Goal: Task Accomplishment & Management: Use online tool/utility

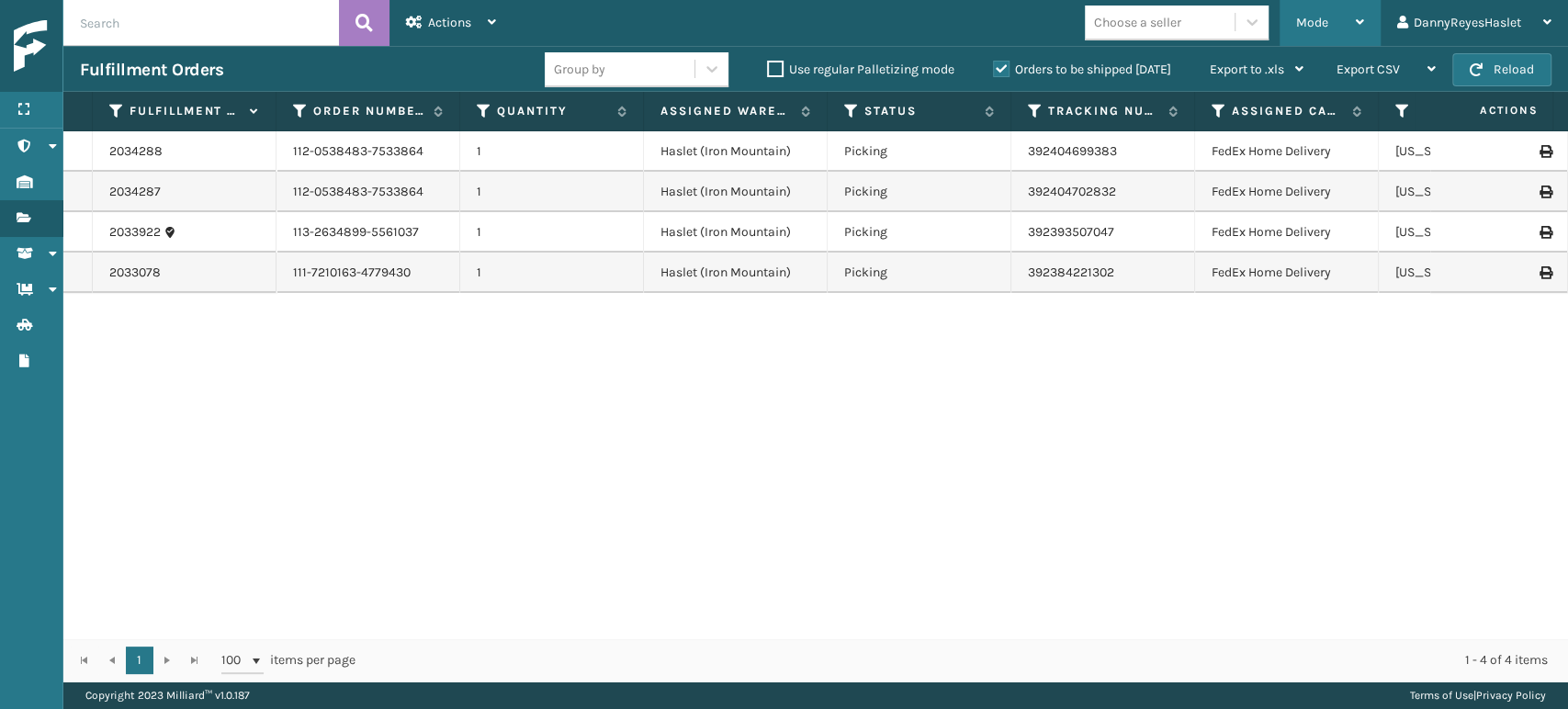
click at [1348, 12] on div "Mode" at bounding box center [1331, 22] width 68 height 46
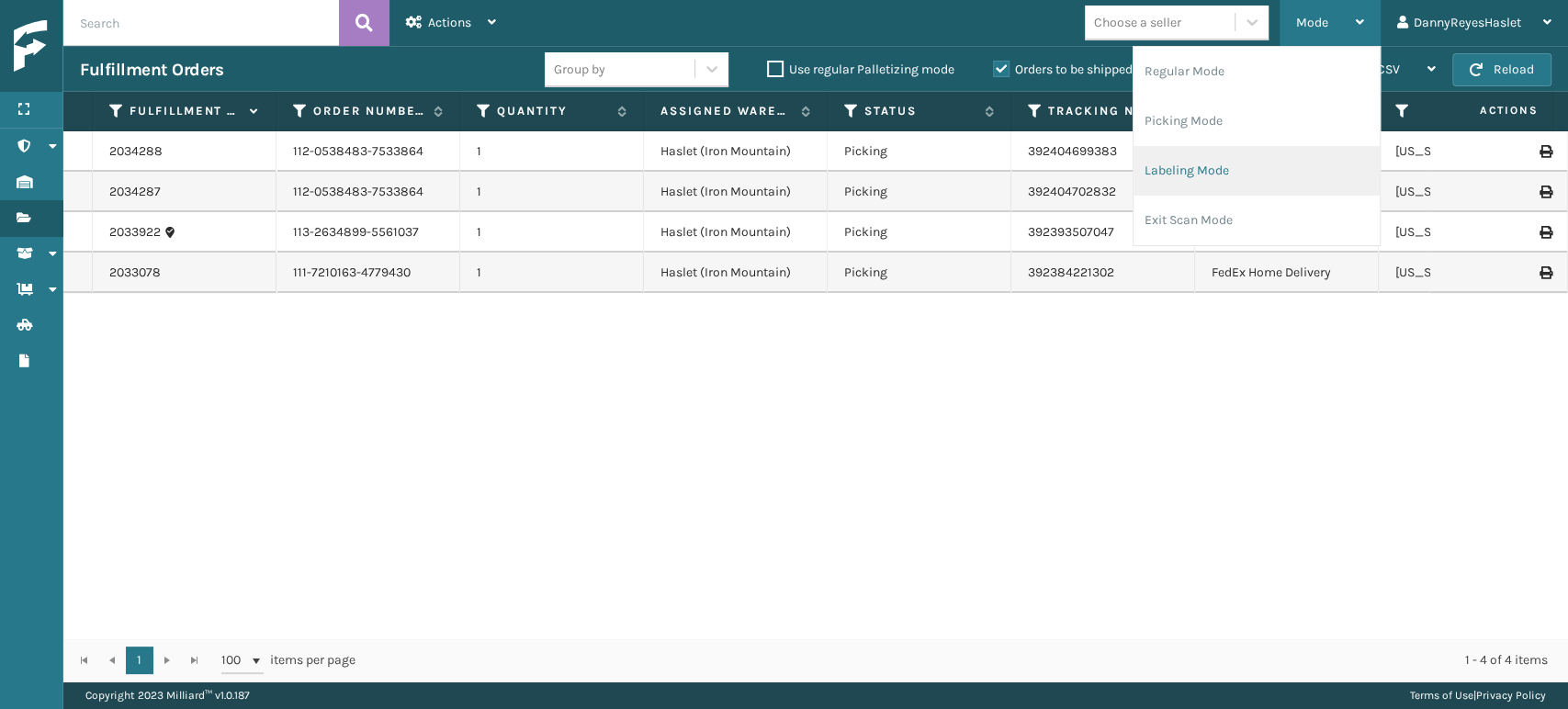
click at [1194, 170] on li "Labeling Mode" at bounding box center [1256, 170] width 246 height 50
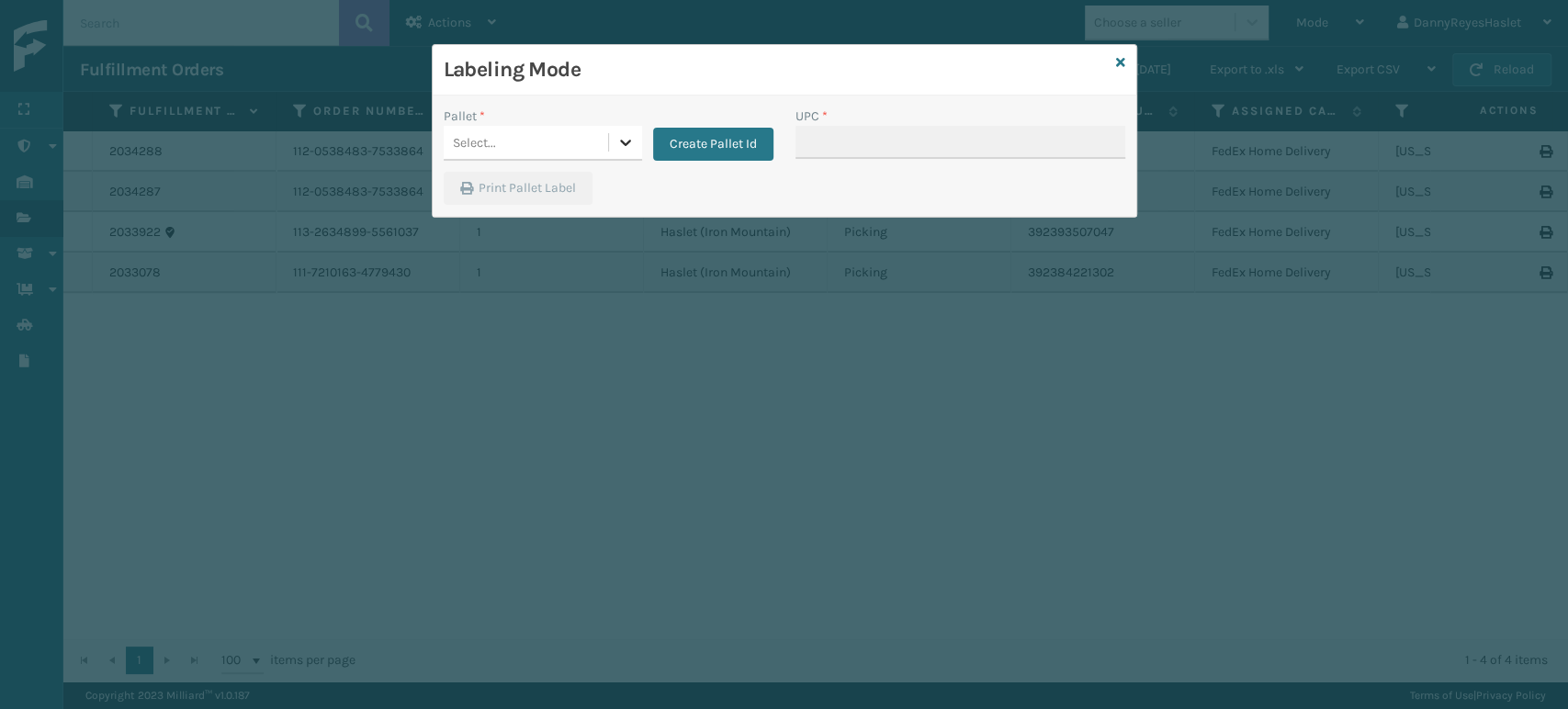
click at [619, 144] on icon at bounding box center [625, 142] width 18 height 18
click at [720, 183] on div "Print Pallet Label" at bounding box center [784, 194] width 703 height 44
click at [721, 134] on button "Create Pallet Id" at bounding box center [714, 144] width 121 height 33
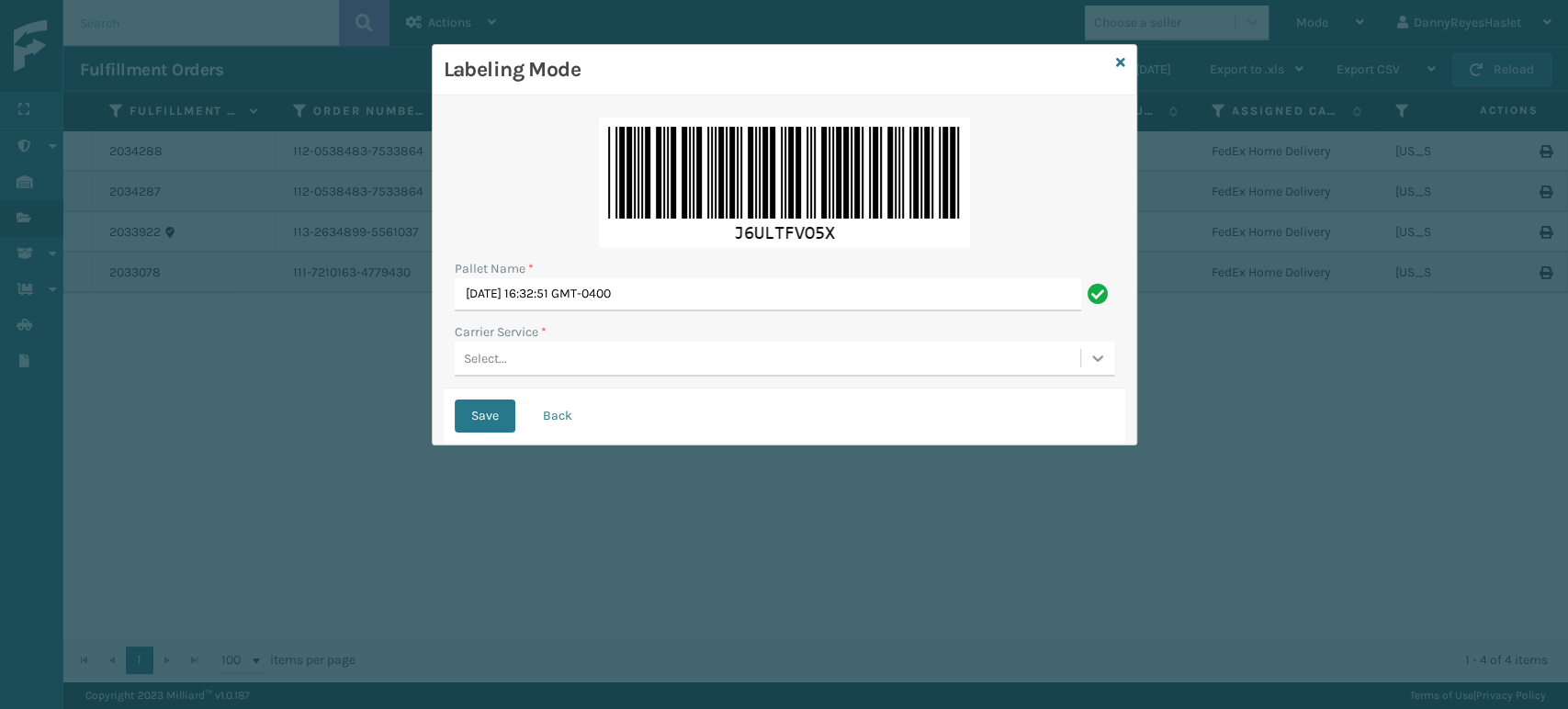
drag, startPoint x: 657, startPoint y: 273, endPoint x: 1102, endPoint y: 348, distance: 451.3
click at [1102, 348] on div at bounding box center [1098, 358] width 33 height 33
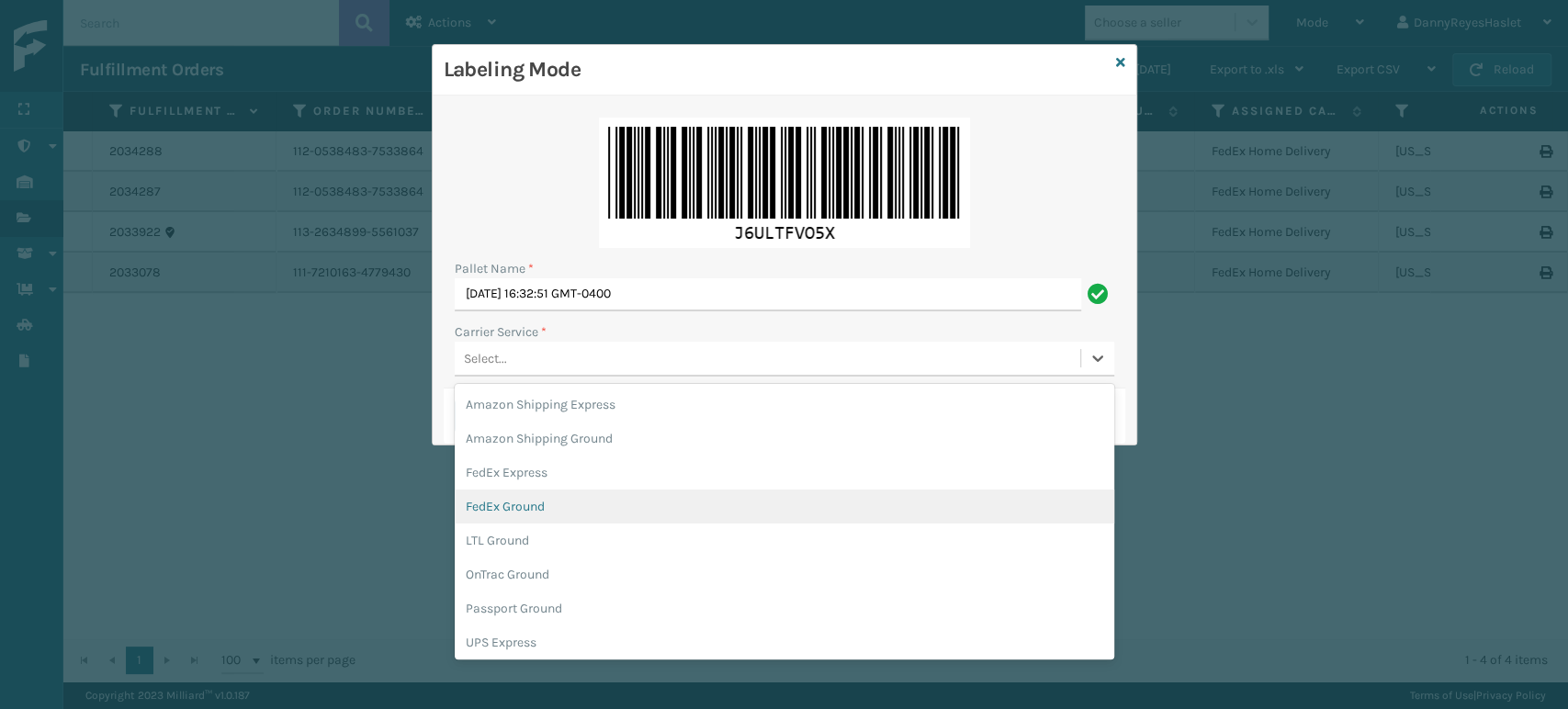
click at [558, 509] on div "FedEx Ground" at bounding box center [785, 506] width 659 height 34
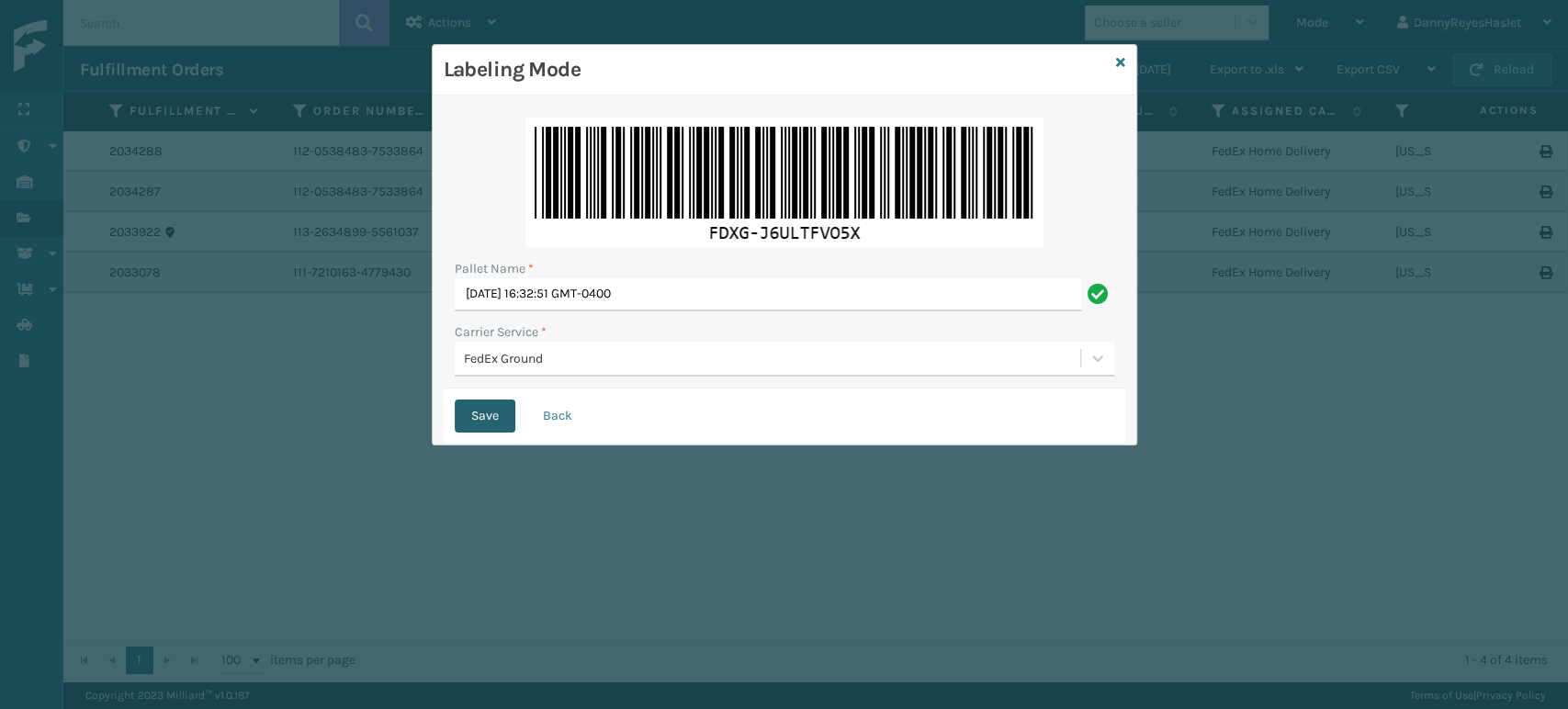
click at [487, 415] on button "Save" at bounding box center [485, 416] width 60 height 33
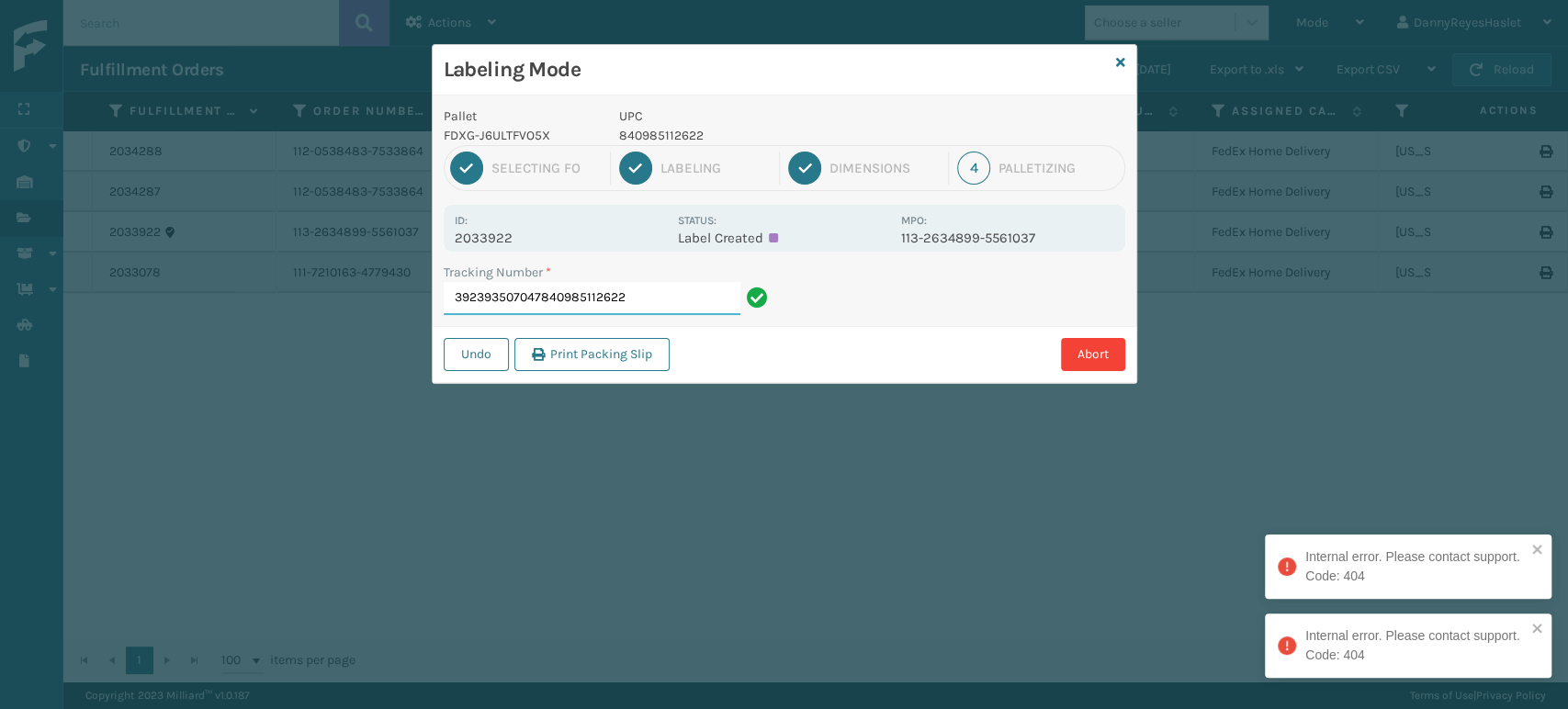
drag, startPoint x: 699, startPoint y: 524, endPoint x: 583, endPoint y: 457, distance: 134.0
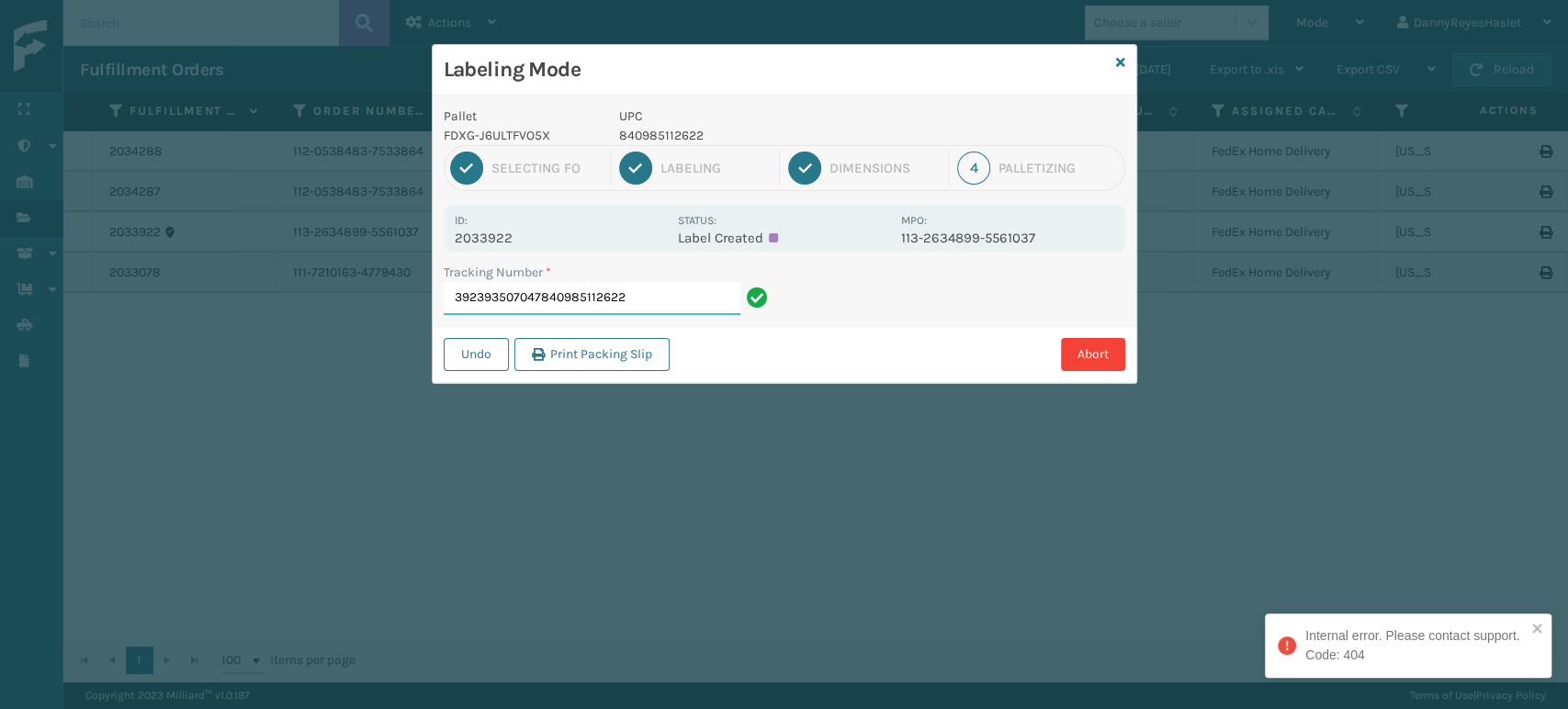
drag, startPoint x: 583, startPoint y: 457, endPoint x: 1018, endPoint y: 467, distance: 435.1
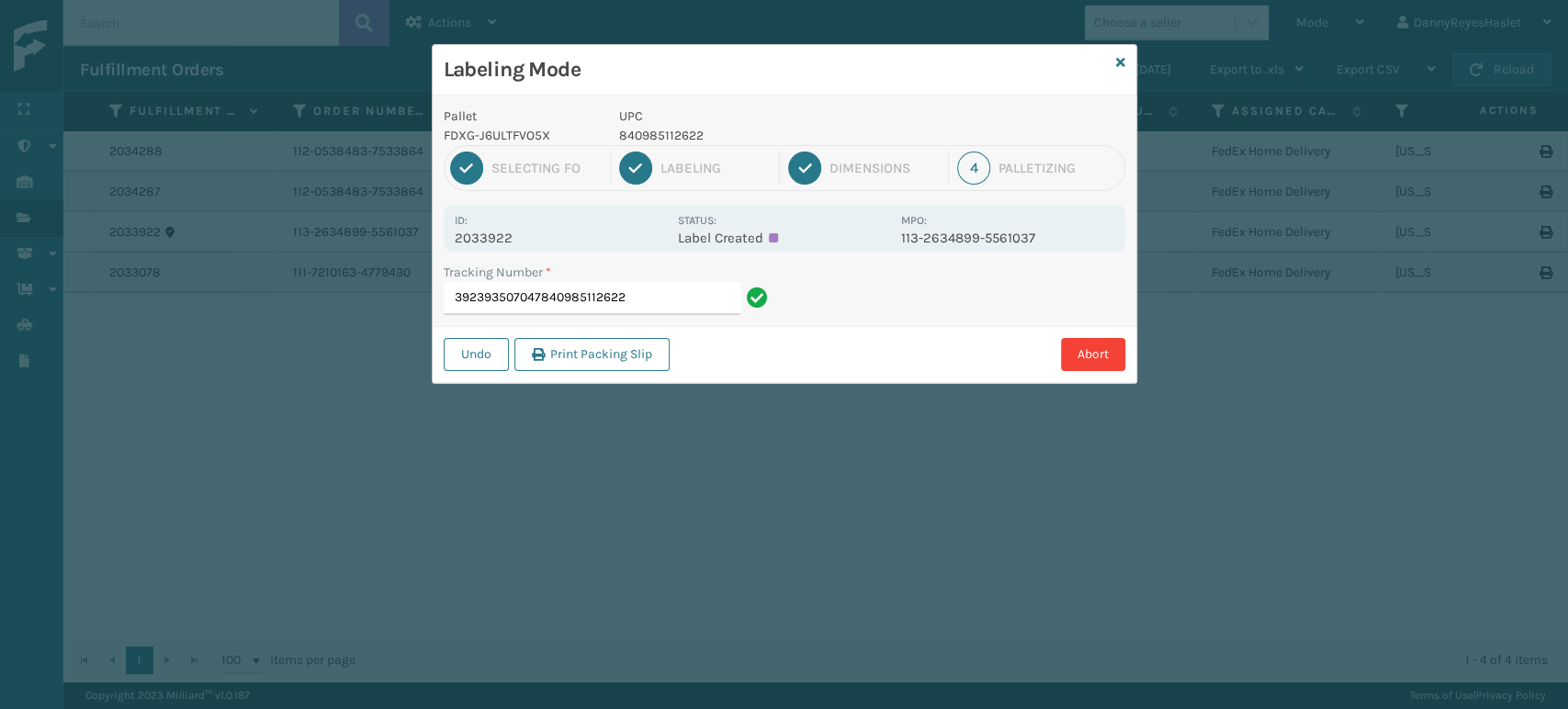
drag, startPoint x: 1018, startPoint y: 467, endPoint x: 897, endPoint y: 342, distance: 174.0
drag, startPoint x: 897, startPoint y: 342, endPoint x: 1358, endPoint y: 471, distance: 478.7
click at [1358, 471] on div "Labeling Mode Pallet FDXG-J6ULTFVO5X UPC 840985112622 1 Selecting FO 2 Labeling…" at bounding box center [784, 354] width 1568 height 709
drag, startPoint x: 1024, startPoint y: 237, endPoint x: 975, endPoint y: 238, distance: 49.0
drag, startPoint x: 975, startPoint y: 238, endPoint x: 668, endPoint y: 294, distance: 312.1
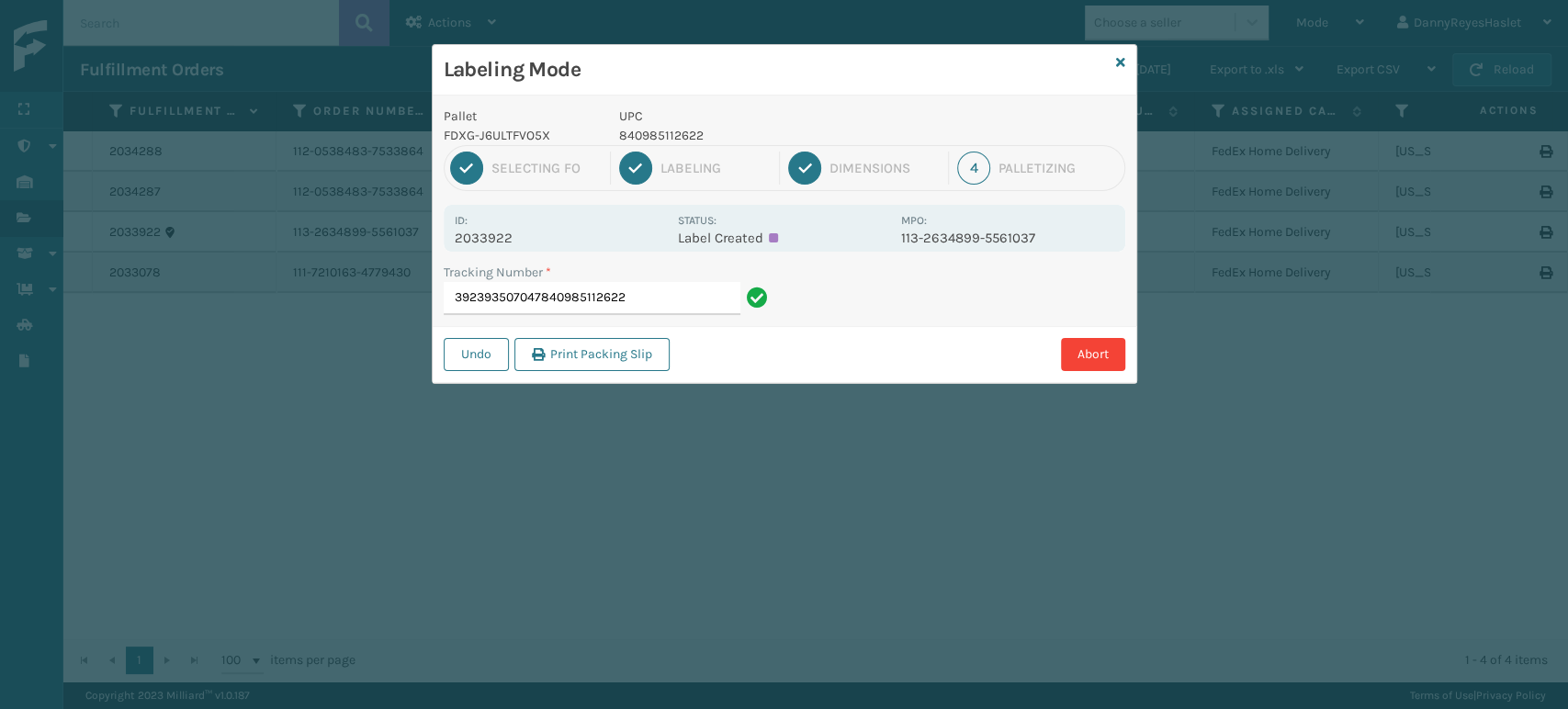
drag, startPoint x: 668, startPoint y: 294, endPoint x: 1040, endPoint y: 322, distance: 373.1
click at [1040, 322] on div "Tracking Number * 392393507047840985112622" at bounding box center [784, 294] width 703 height 63
click at [670, 292] on input "392393507047840985112622" at bounding box center [591, 299] width 297 height 33
type input "392393507047"
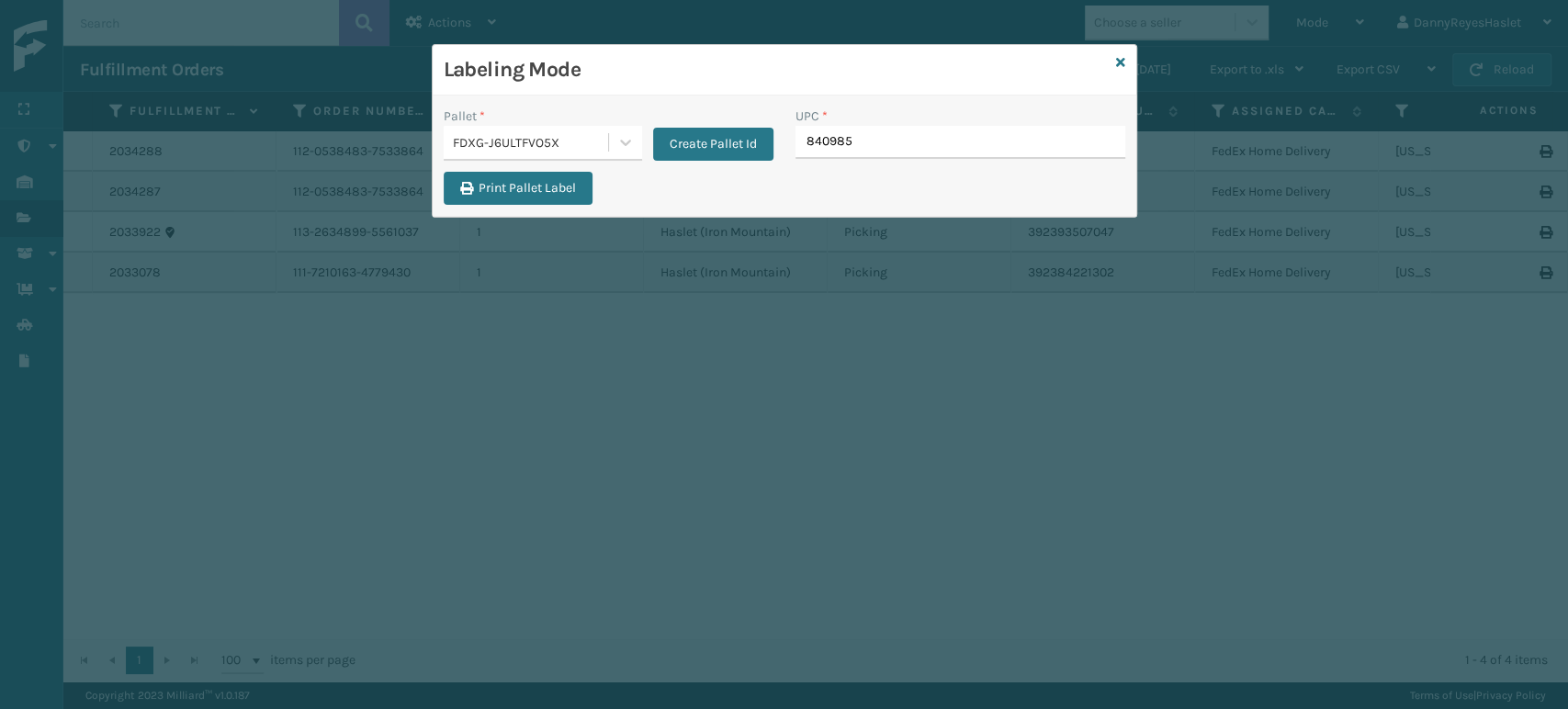
type input "8409851"
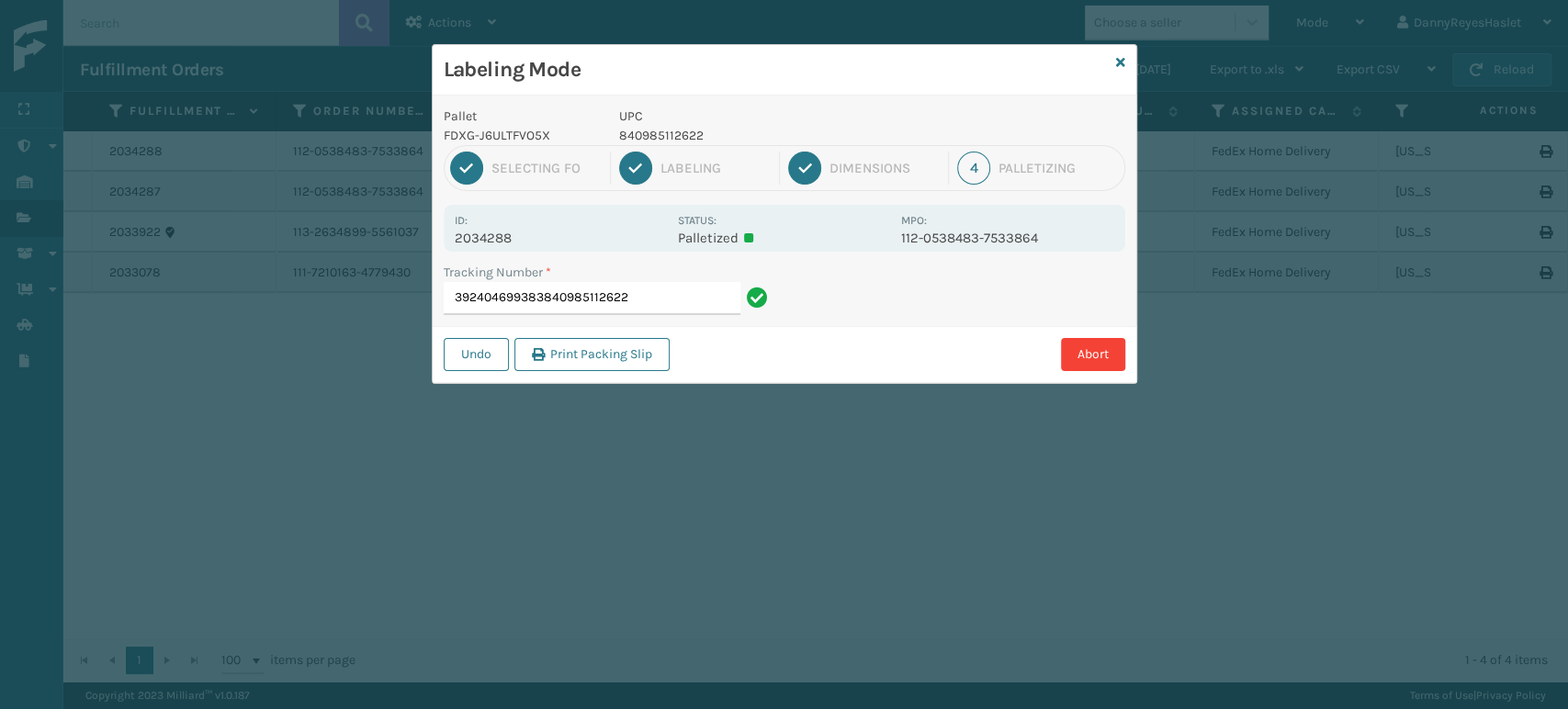
type input "392404699383840985112622"
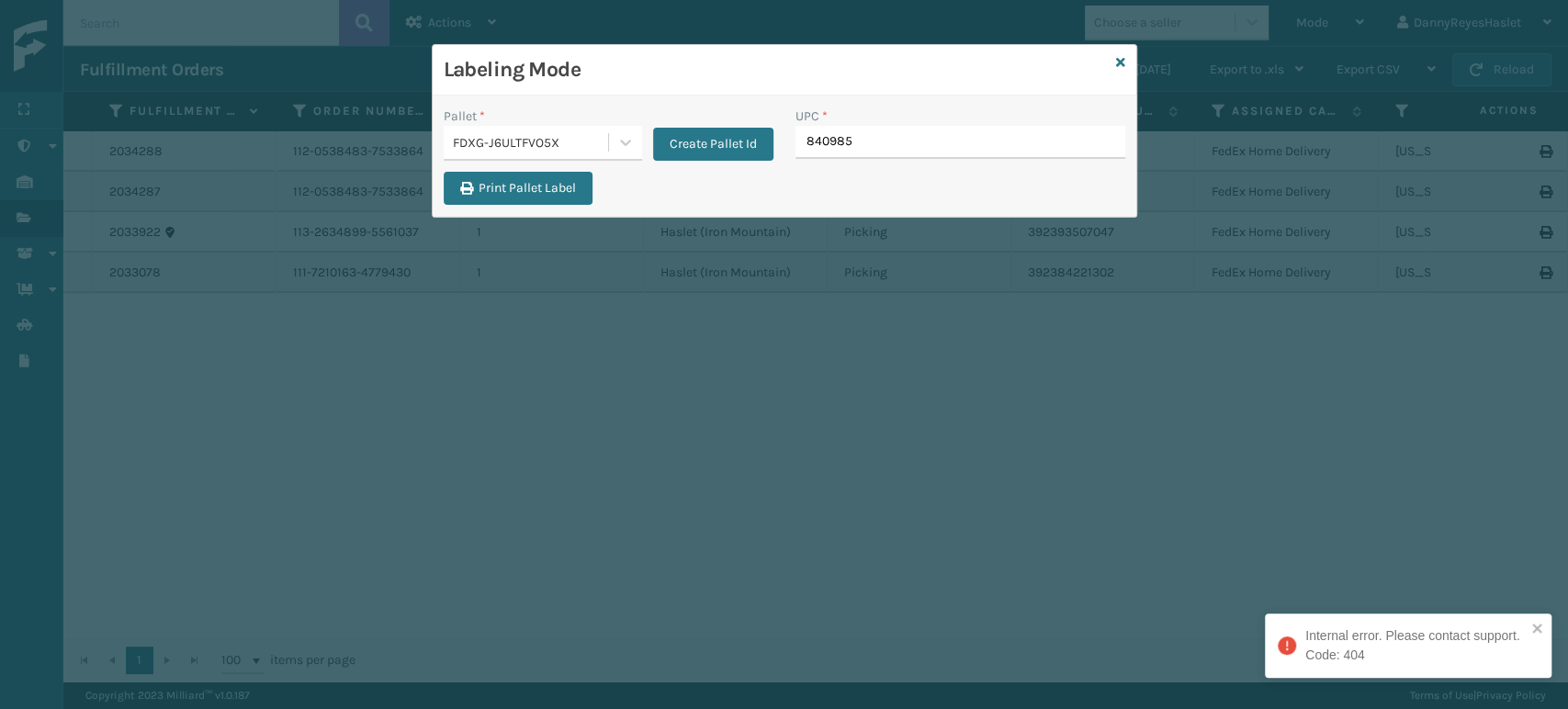
type input "8409851"
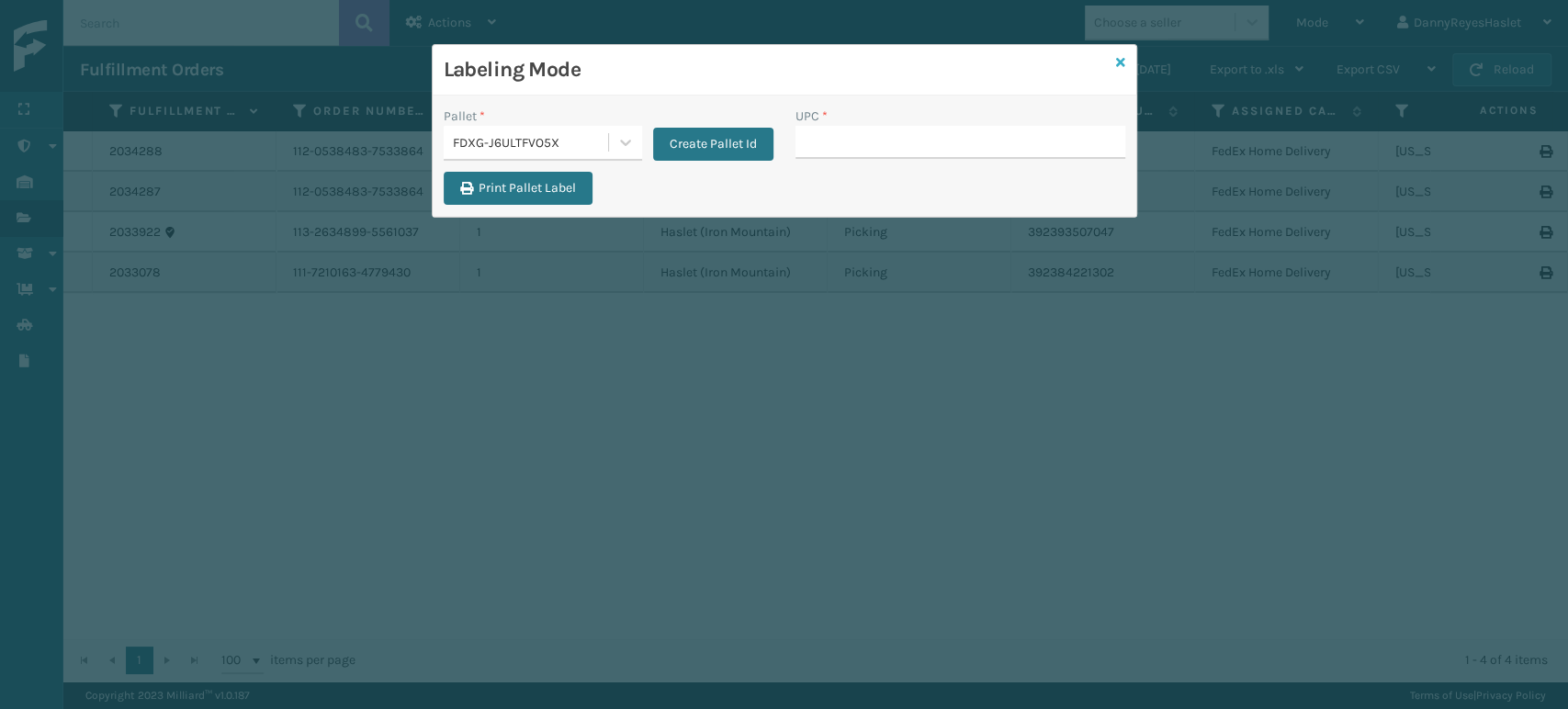
click at [1121, 62] on icon at bounding box center [1121, 62] width 9 height 13
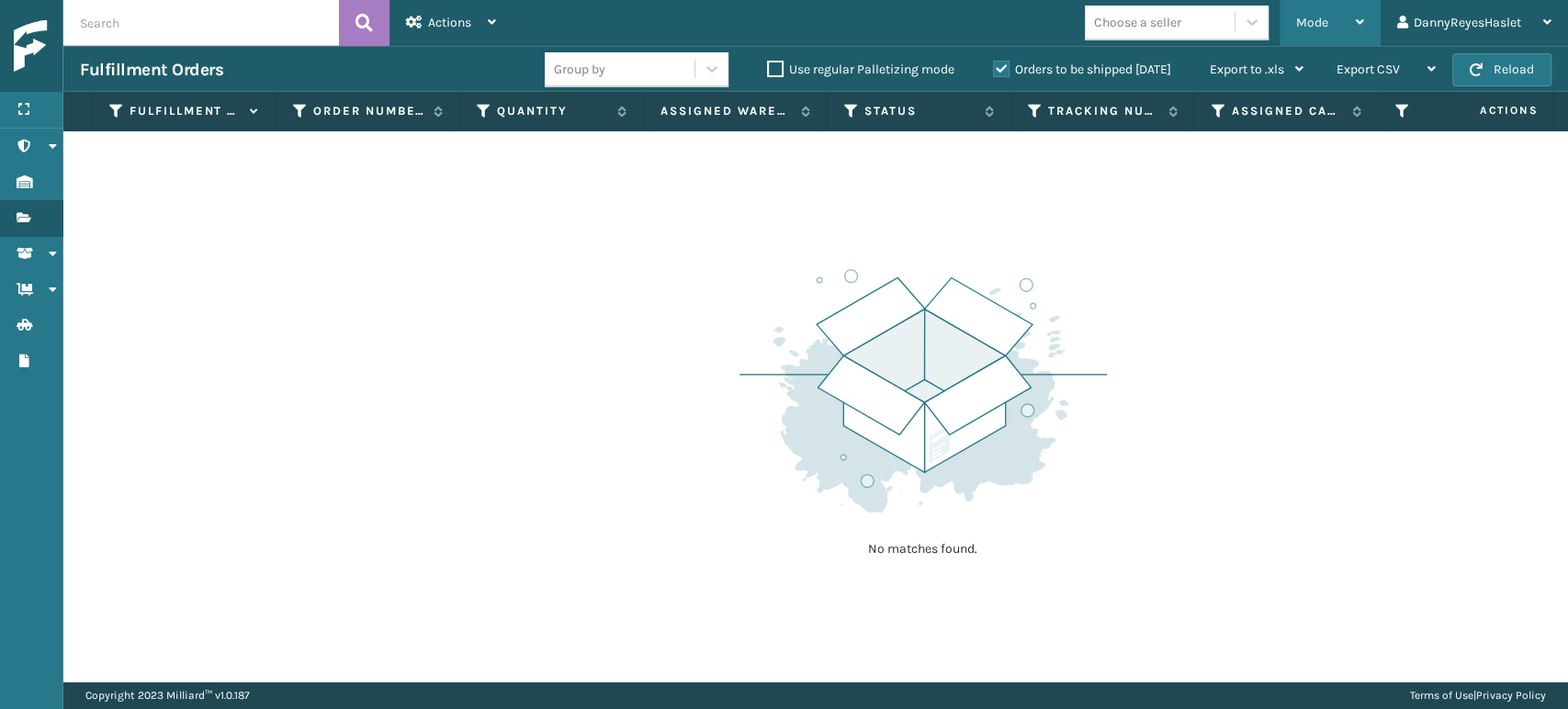
click at [1330, 20] on div "Mode" at bounding box center [1331, 22] width 68 height 46
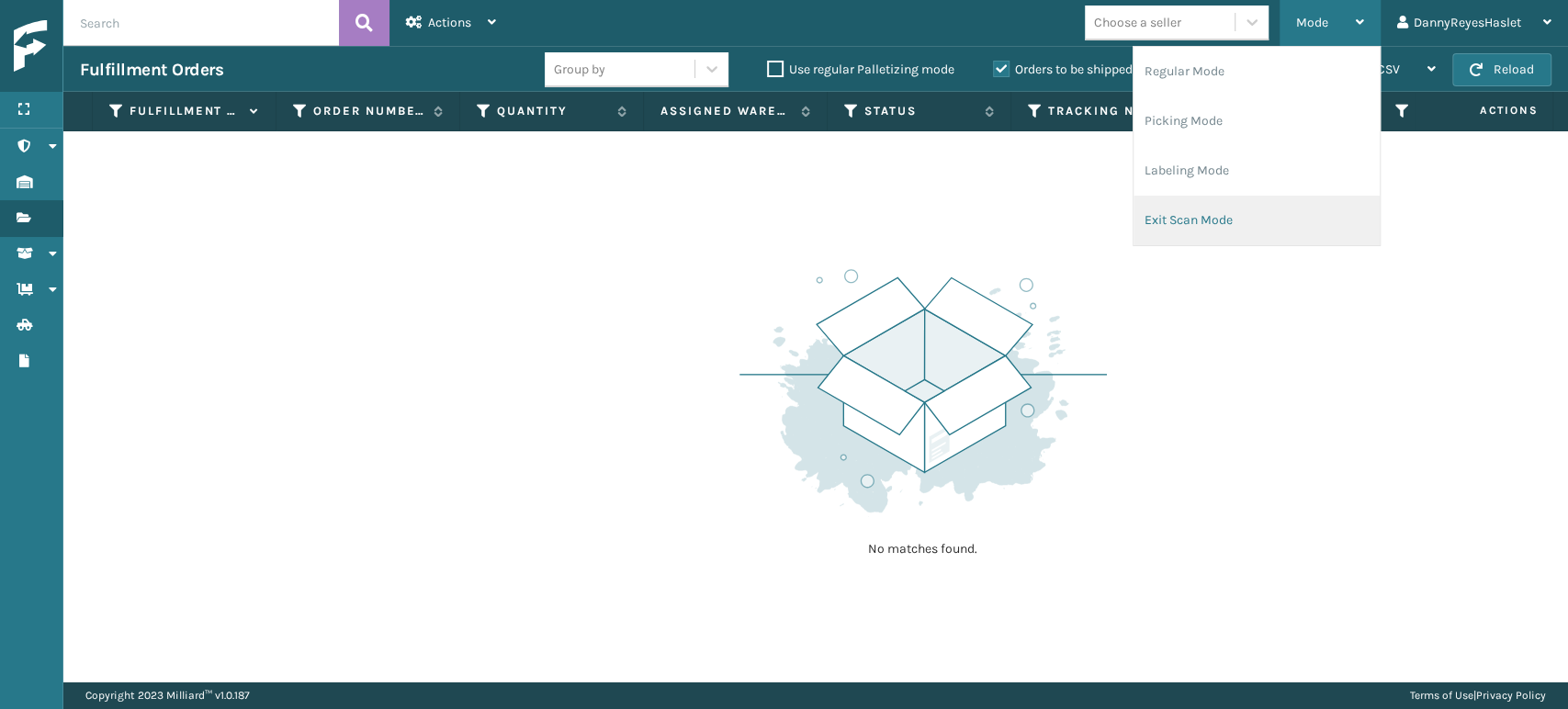
click at [1203, 224] on li "Exit Scan Mode" at bounding box center [1256, 220] width 246 height 50
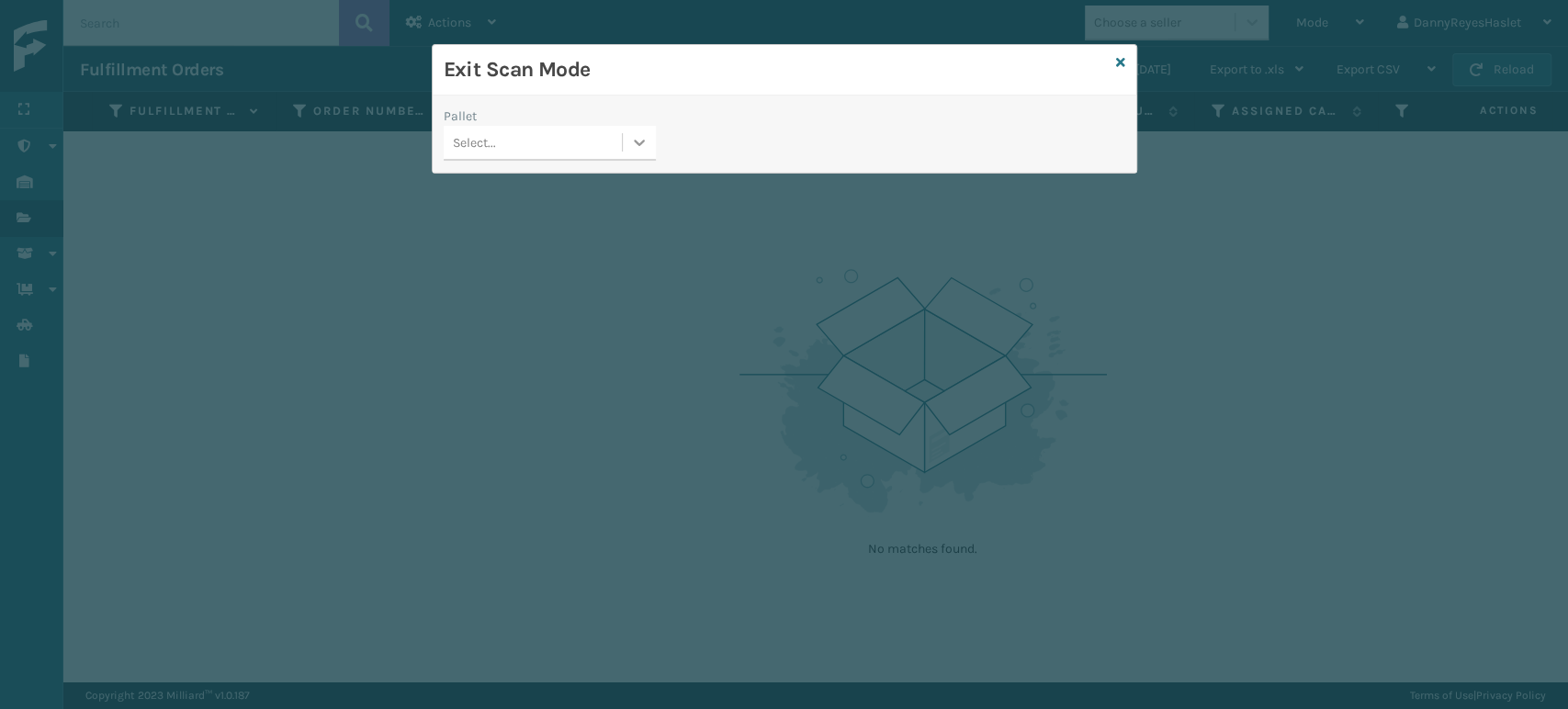
click at [647, 140] on icon at bounding box center [639, 142] width 18 height 18
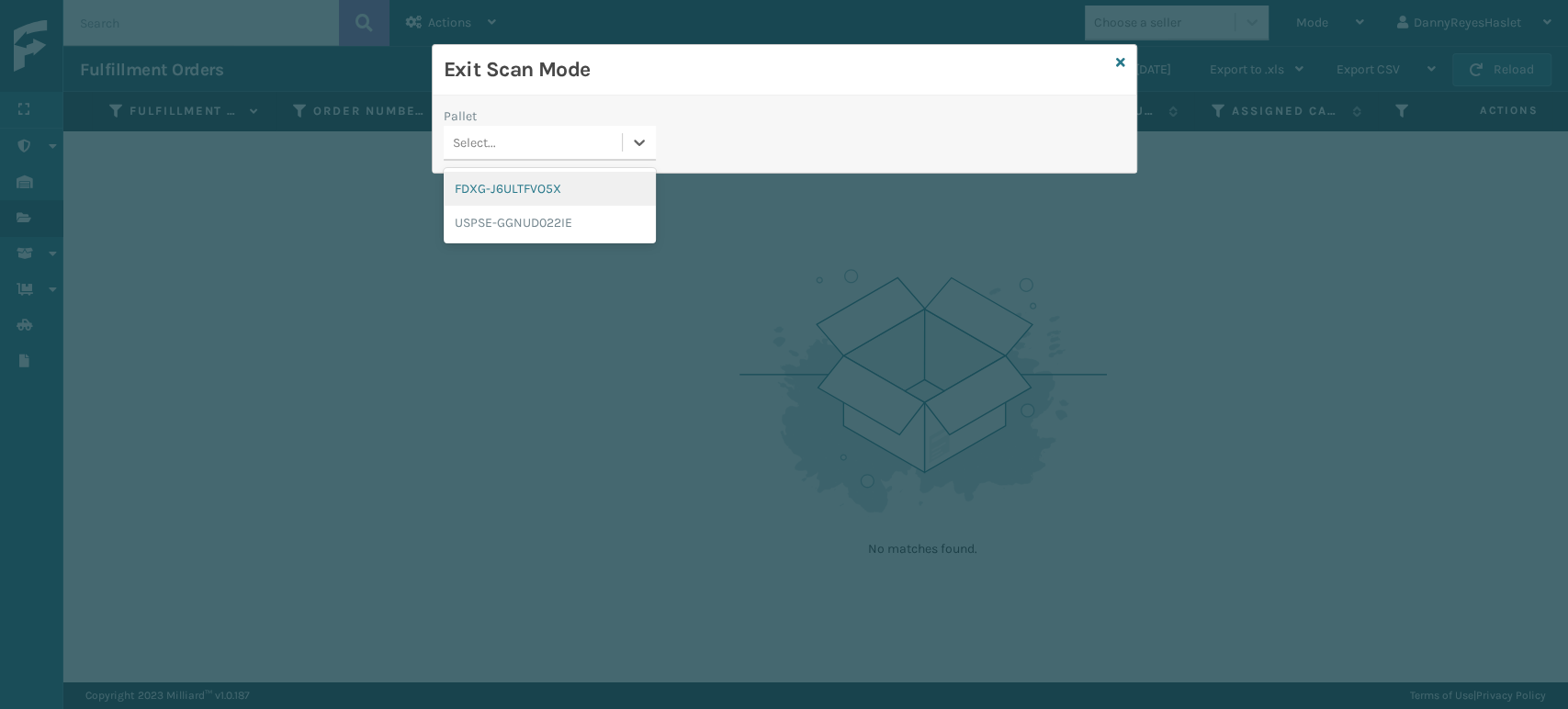
click at [555, 197] on div "FDXG-J6ULTFVO5X" at bounding box center [550, 189] width 212 height 34
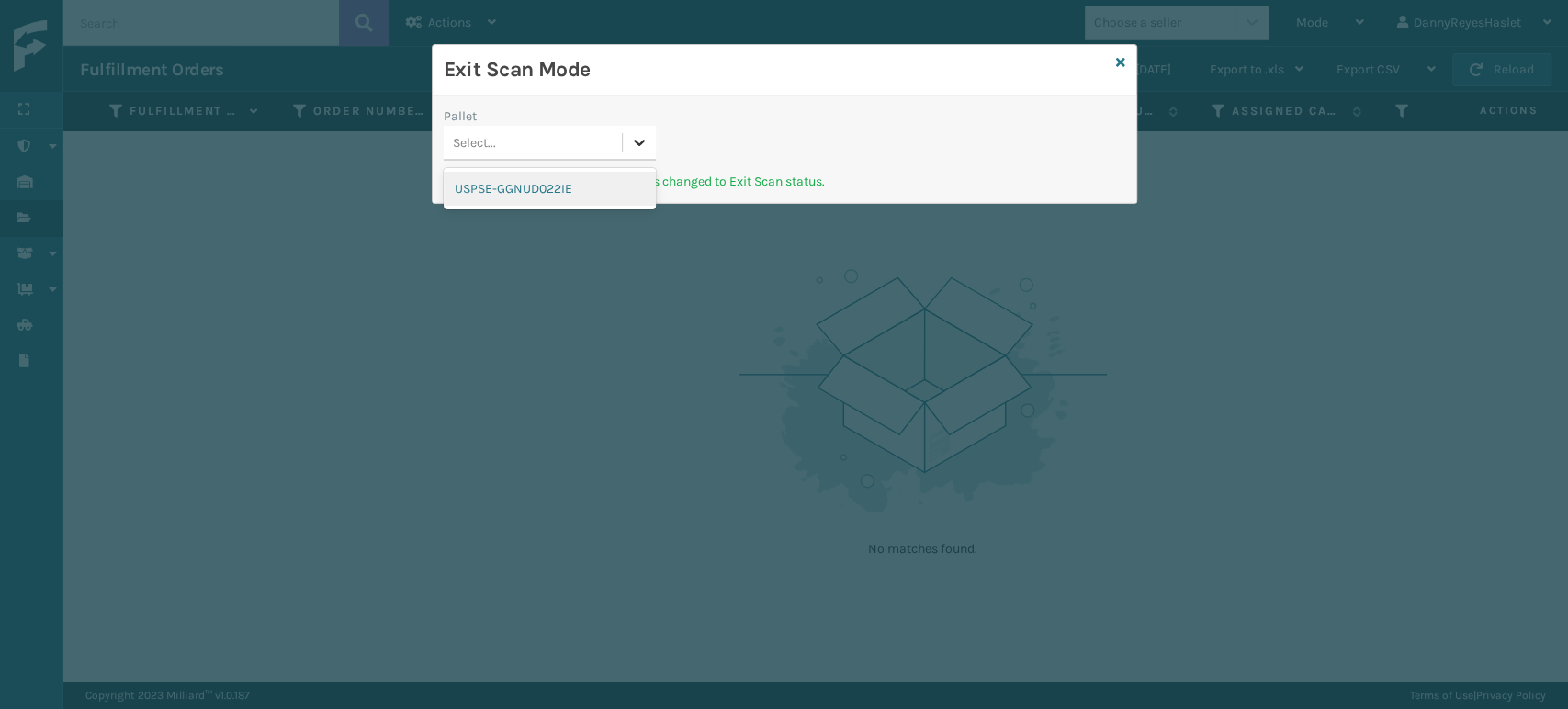
click at [640, 138] on icon at bounding box center [639, 142] width 18 height 18
click at [710, 148] on div "Pallet option USPSE-GGNUD022IE focused, 1 of 1. 1 result available. Use Up and …" at bounding box center [784, 139] width 703 height 65
click at [645, 147] on icon at bounding box center [639, 142] width 18 height 18
click at [1117, 58] on icon at bounding box center [1121, 62] width 9 height 13
